Goal: Transaction & Acquisition: Purchase product/service

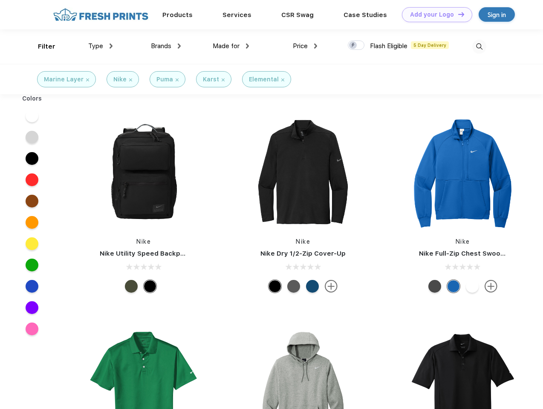
click at [434, 14] on link "Add your Logo Design Tool" at bounding box center [437, 14] width 70 height 15
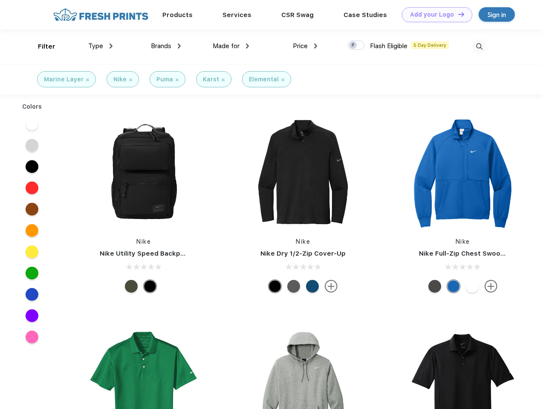
click at [0, 0] on div "Design Tool" at bounding box center [0, 0] width 0 height 0
click at [457, 14] on link "Add your Logo Design Tool" at bounding box center [437, 14] width 70 height 15
click at [41, 46] on div "Filter" at bounding box center [46, 47] width 17 height 10
click at [101, 46] on span "Type" at bounding box center [95, 46] width 15 height 8
click at [166, 46] on span "Brands" at bounding box center [161, 46] width 20 height 8
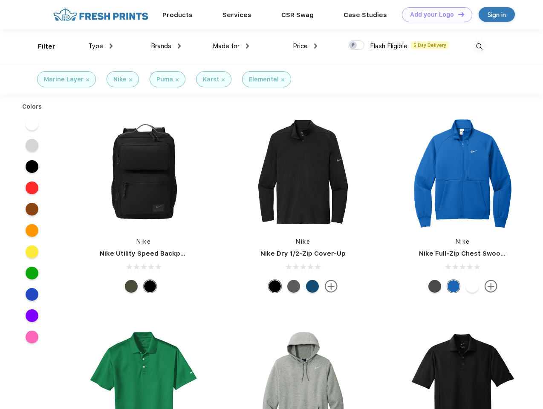
click at [231, 46] on span "Made for" at bounding box center [226, 46] width 27 height 8
click at [305, 46] on span "Price" at bounding box center [300, 46] width 15 height 8
click at [356, 46] on div at bounding box center [356, 44] width 17 height 9
click at [353, 46] on input "checkbox" at bounding box center [351, 43] width 6 height 6
click at [479, 46] on img at bounding box center [479, 47] width 14 height 14
